Goal: Information Seeking & Learning: Learn about a topic

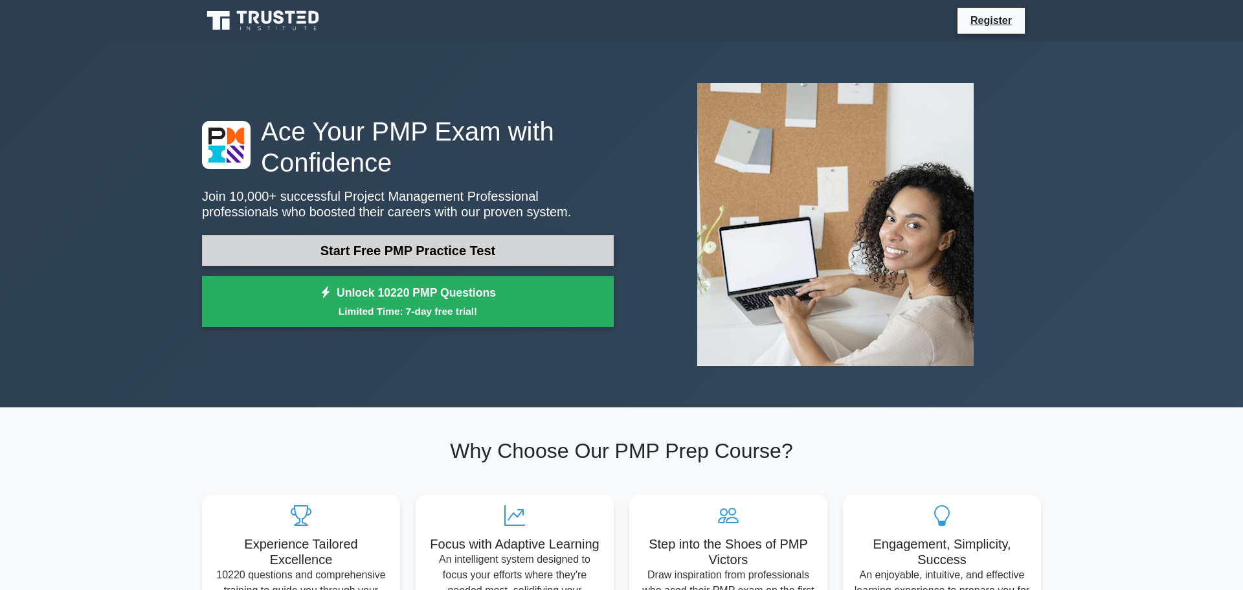
click at [490, 248] on link "Start Free PMP Practice Test" at bounding box center [408, 250] width 412 height 31
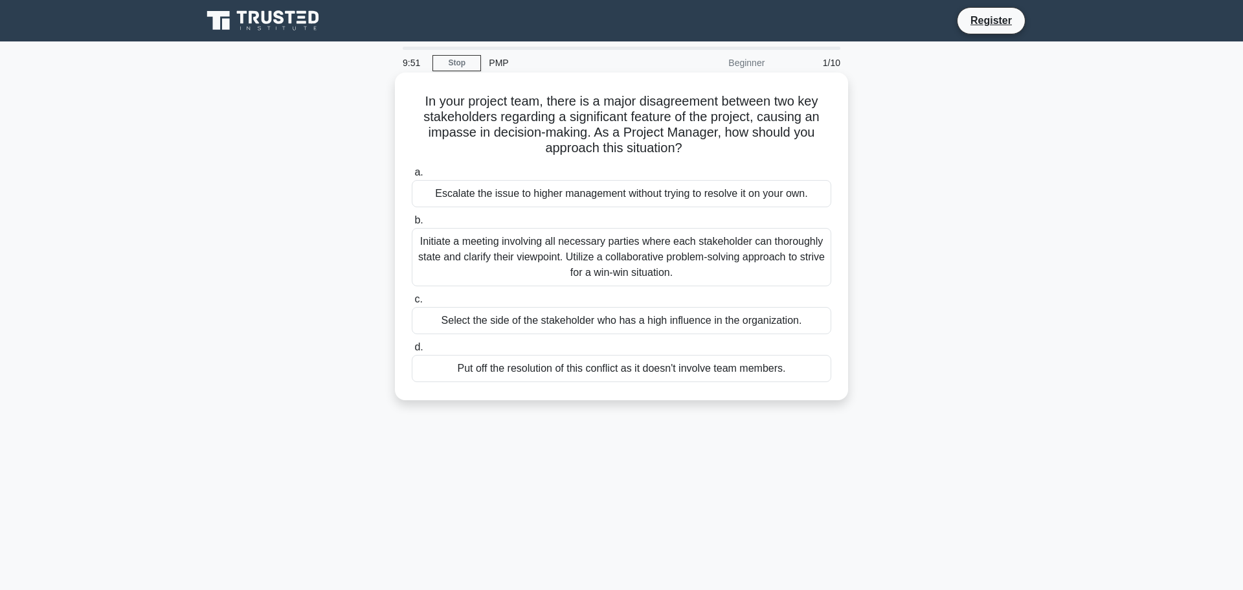
click at [520, 205] on div "Escalate the issue to higher management without trying to resolve it on your ow…" at bounding box center [621, 193] width 419 height 27
click at [412, 177] on input "a. Escalate the issue to higher management without trying to resolve it on your…" at bounding box center [412, 172] width 0 height 8
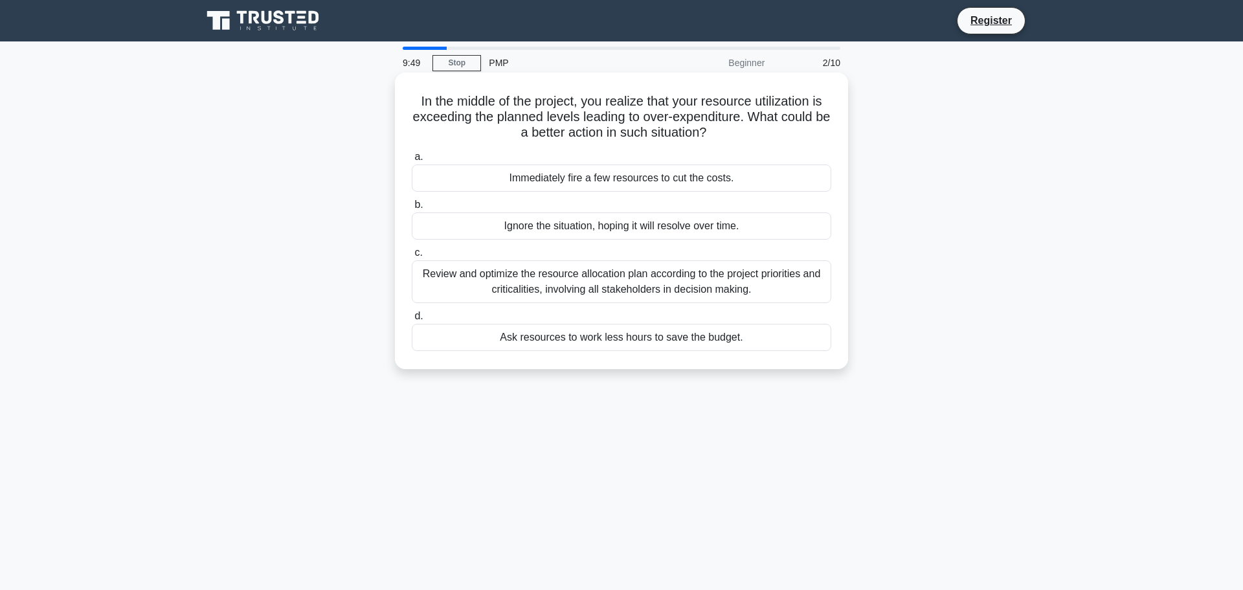
click at [542, 166] on div "Immediately fire a few resources to cut the costs." at bounding box center [621, 177] width 419 height 27
click at [412, 161] on input "a. Immediately fire a few resources to cut the costs." at bounding box center [412, 157] width 0 height 8
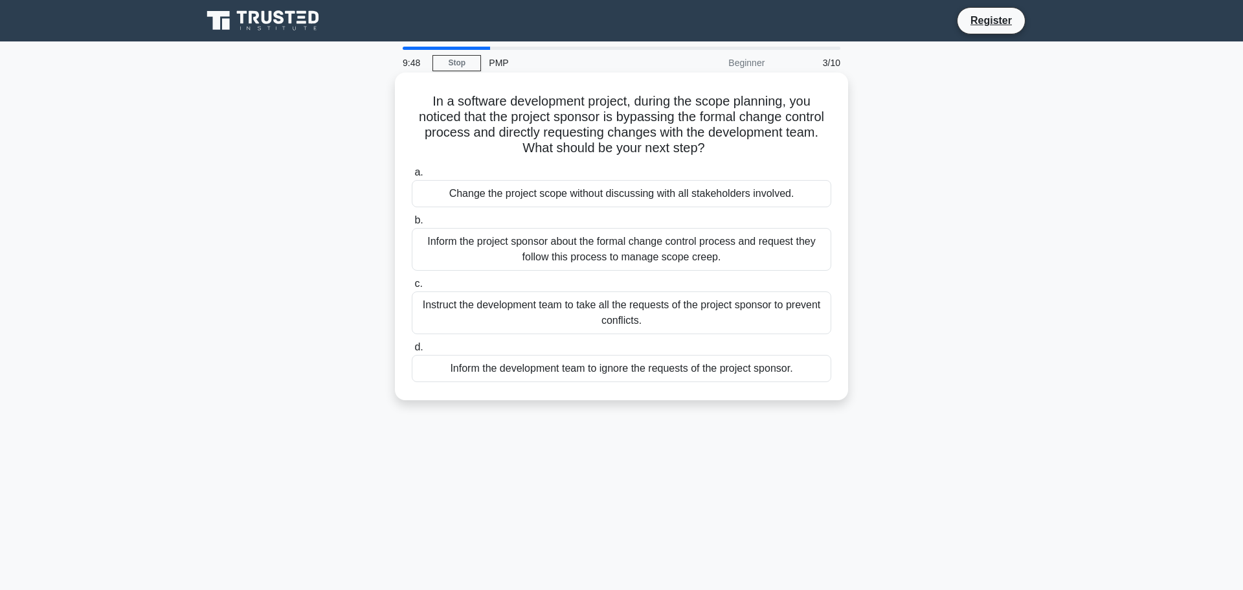
click at [548, 184] on div "Change the project scope without discussing with all stakeholders involved." at bounding box center [621, 193] width 419 height 27
click at [412, 177] on input "a. Change the project scope without discussing with all stakeholders involved." at bounding box center [412, 172] width 0 height 8
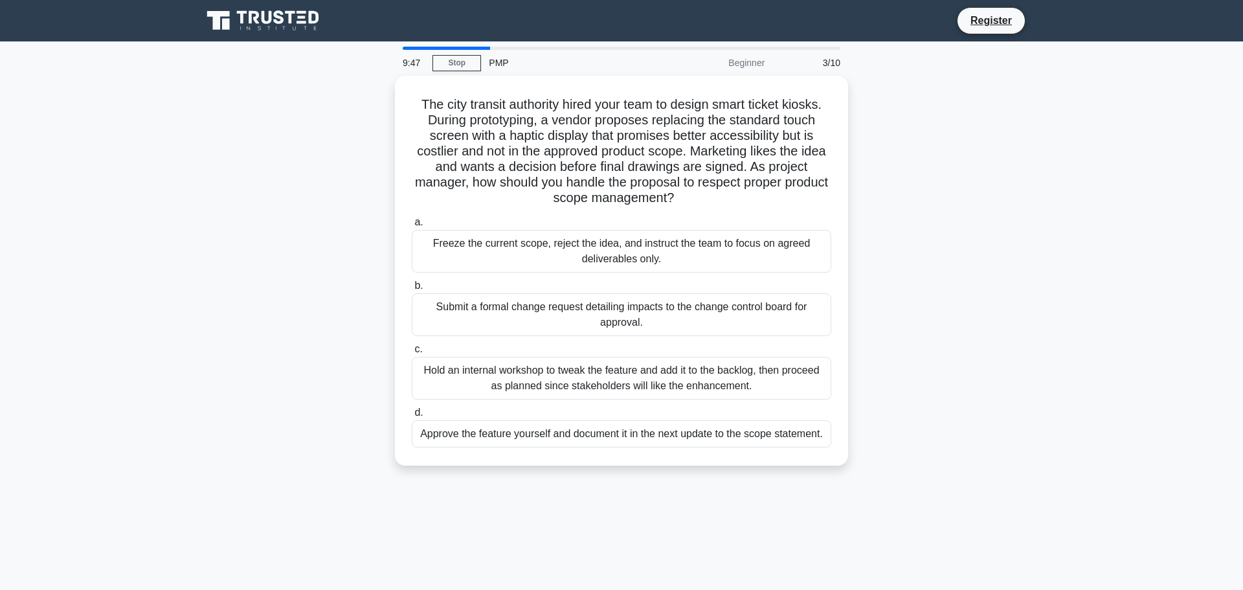
click at [548, 184] on h5 "The city transit authority hired your team to design smart ticket kiosks. Durin…" at bounding box center [621, 151] width 422 height 110
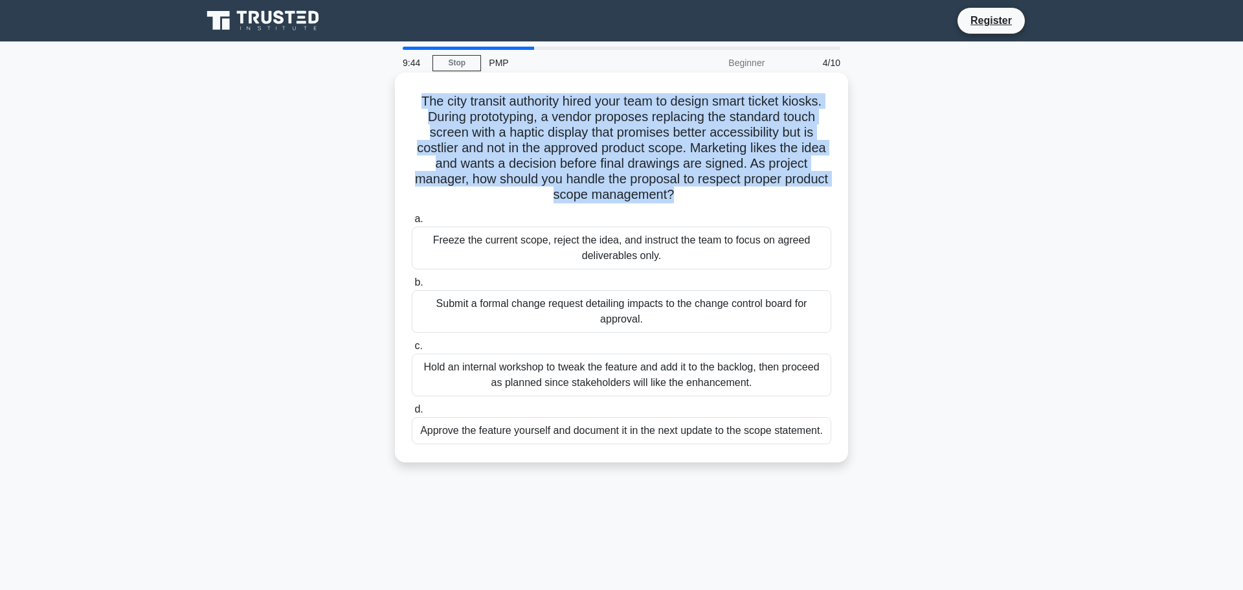
click at [567, 238] on div "Freeze the current scope, reject the idea, and instruct the team to focus on ag…" at bounding box center [621, 248] width 419 height 43
click at [412, 223] on input "a. Freeze the current scope, reject the idea, and instruct the team to focus on…" at bounding box center [412, 219] width 0 height 8
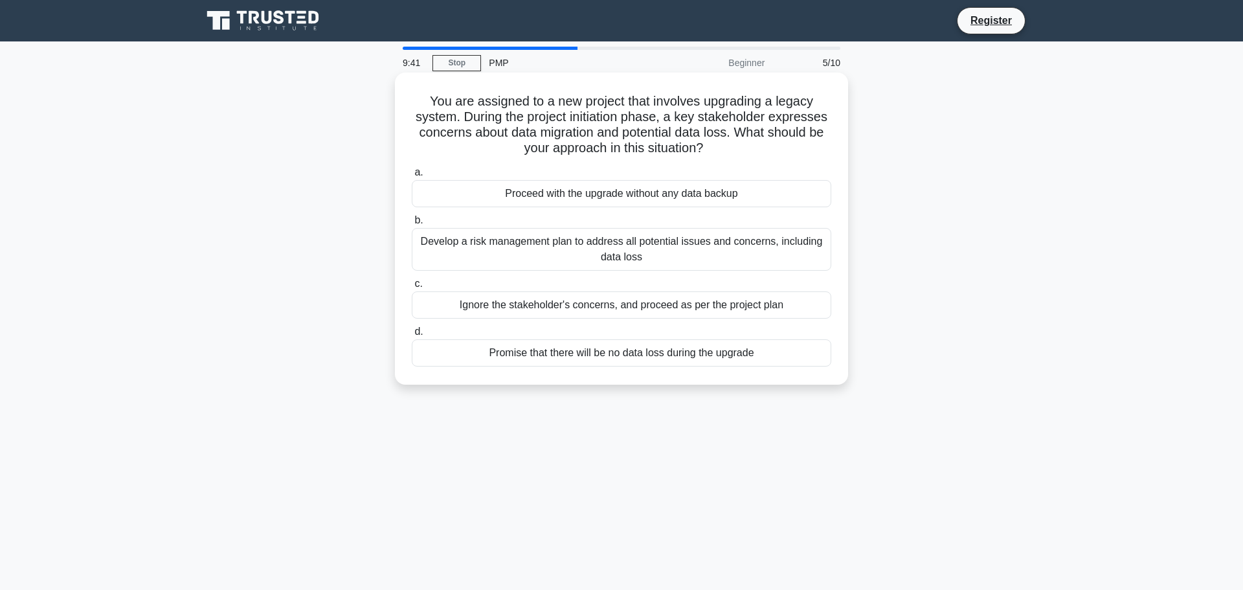
click at [607, 191] on div "Proceed with the upgrade without any data backup" at bounding box center [621, 193] width 419 height 27
click at [412, 177] on input "a. Proceed with the upgrade without any data backup" at bounding box center [412, 172] width 0 height 8
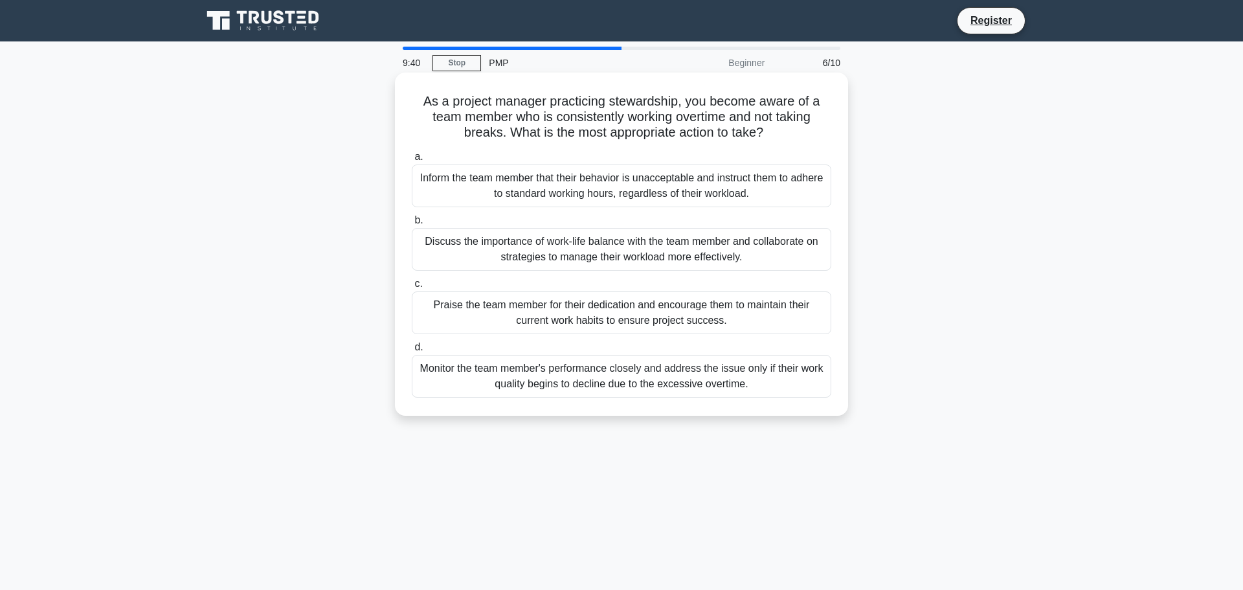
click at [616, 247] on div "Discuss the importance of work-life balance with the team member and collaborat…" at bounding box center [621, 249] width 419 height 43
click at [412, 225] on input "b. Discuss the importance of work-life balance with the team member and collabo…" at bounding box center [412, 220] width 0 height 8
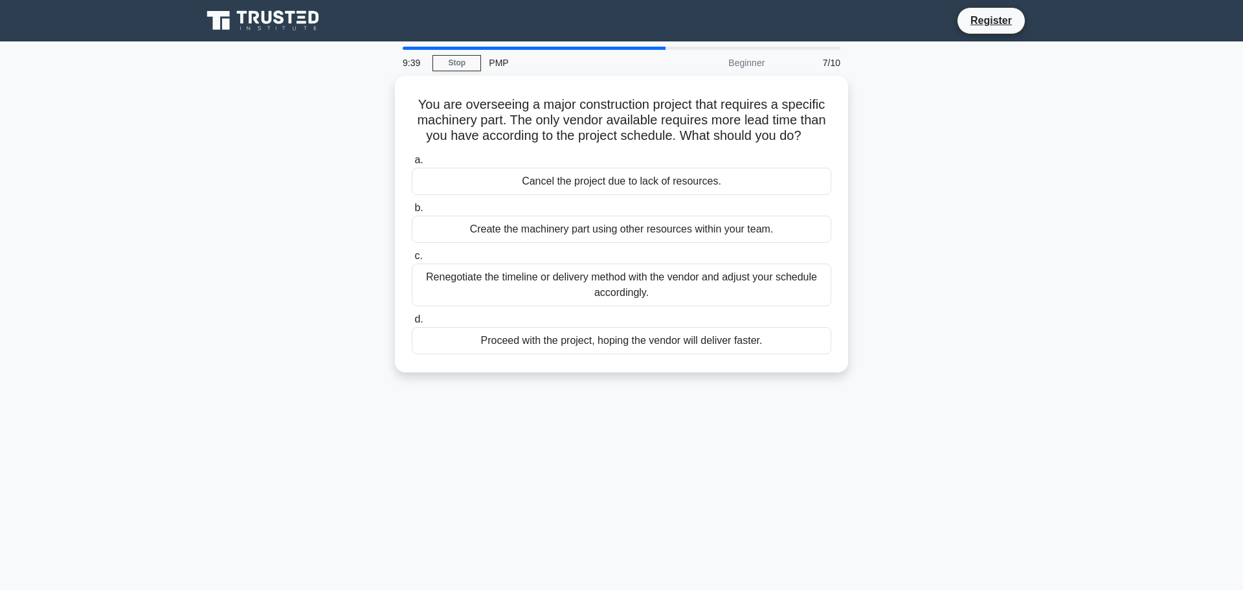
click at [616, 248] on label "c. Renegotiate the timeline or delivery method with the vendor and adjust your …" at bounding box center [621, 277] width 419 height 58
click at [412, 252] on input "c. Renegotiate the timeline or delivery method with the vendor and adjust your …" at bounding box center [412, 256] width 0 height 8
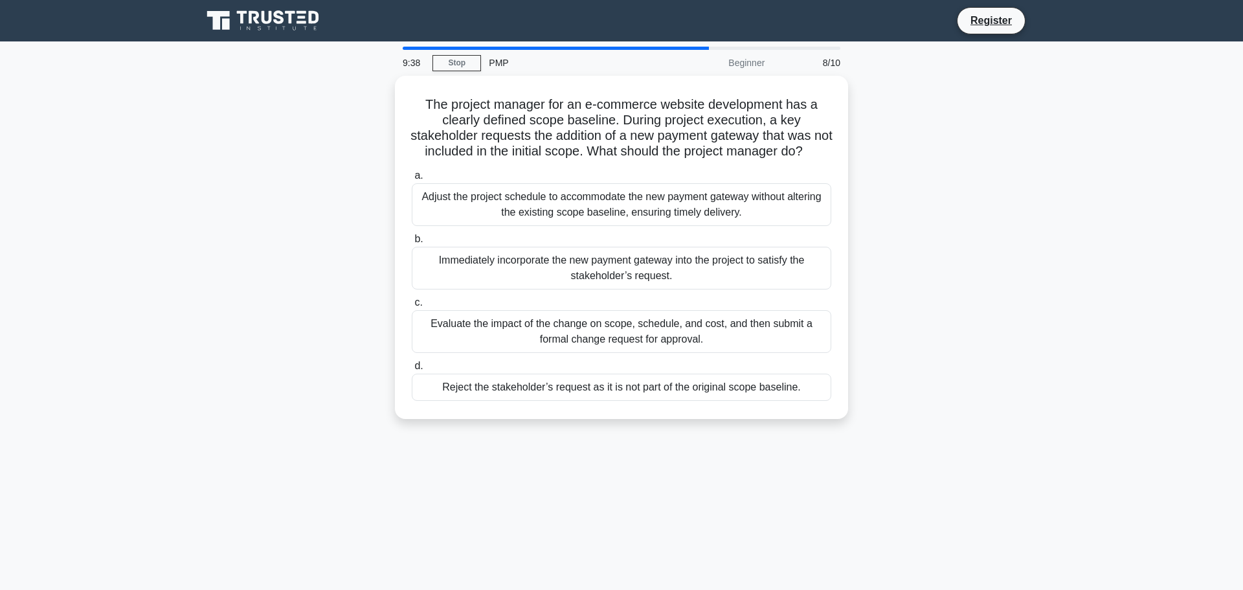
click at [616, 247] on div "Immediately incorporate the new payment gateway into the project to satisfy the…" at bounding box center [621, 268] width 419 height 43
click at [412, 243] on input "b. Immediately incorporate the new payment gateway into the project to satisfy …" at bounding box center [412, 239] width 0 height 8
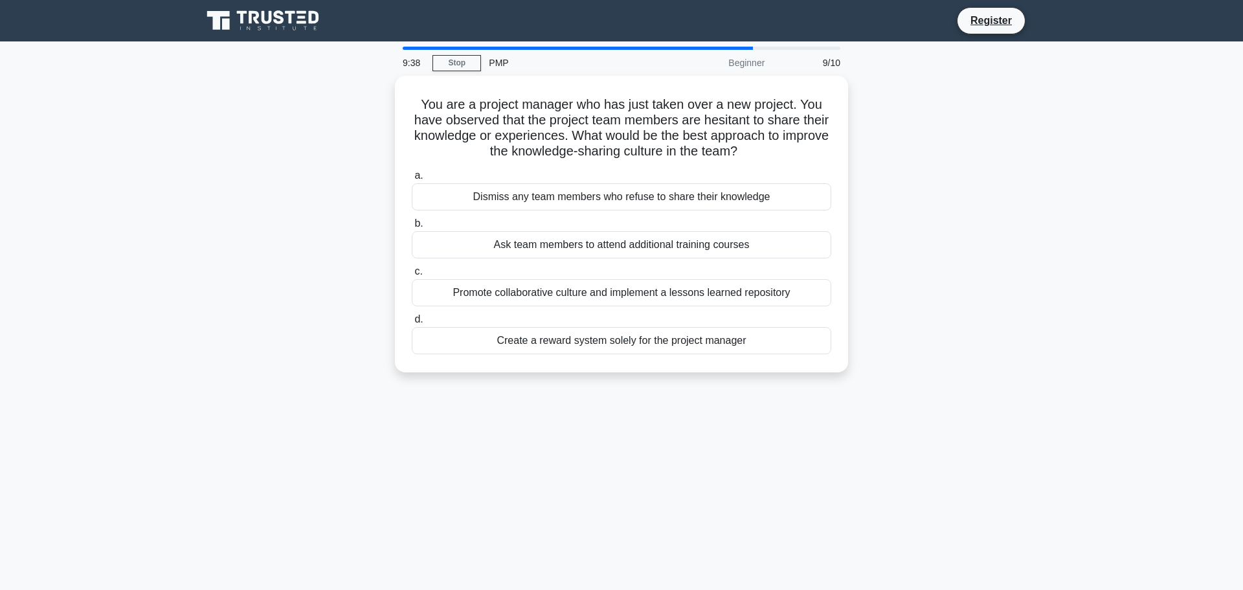
click at [616, 247] on div "Ask team members to attend additional training courses" at bounding box center [621, 244] width 419 height 27
click at [412, 228] on input "b. Ask team members to attend additional training courses" at bounding box center [412, 223] width 0 height 8
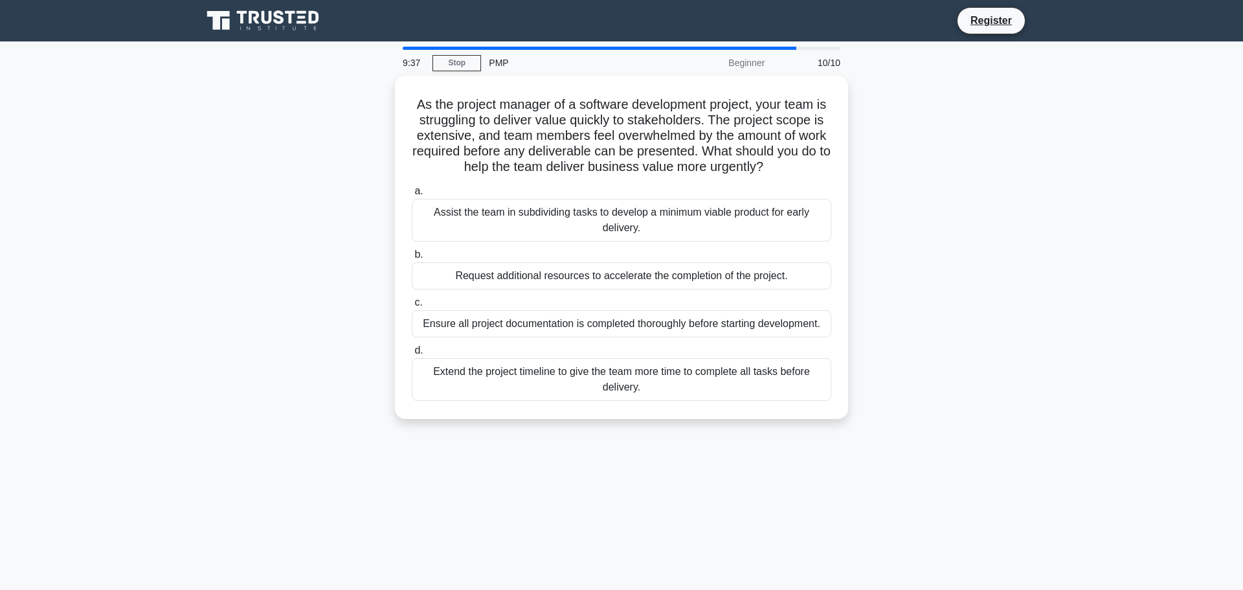
click at [616, 247] on label "b. Request additional resources to accelerate the completion of the project." at bounding box center [621, 268] width 419 height 43
click at [412, 251] on input "b. Request additional resources to accelerate the completion of the project." at bounding box center [412, 255] width 0 height 8
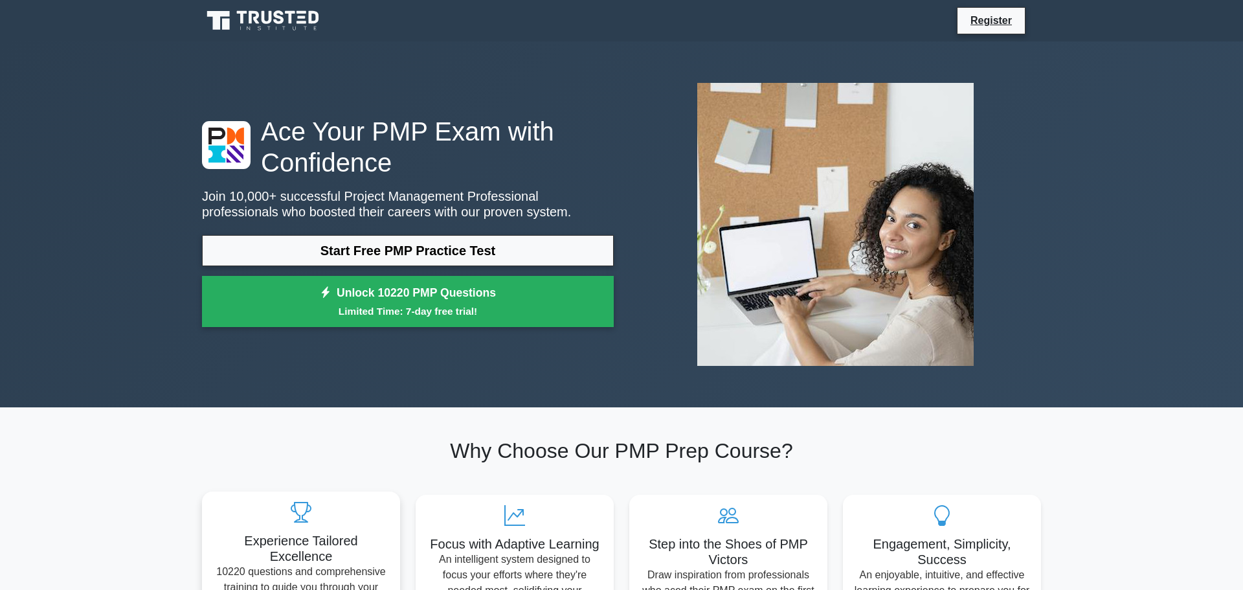
click at [343, 516] on icon at bounding box center [300, 512] width 177 height 21
